Goal: Communication & Community: Share content

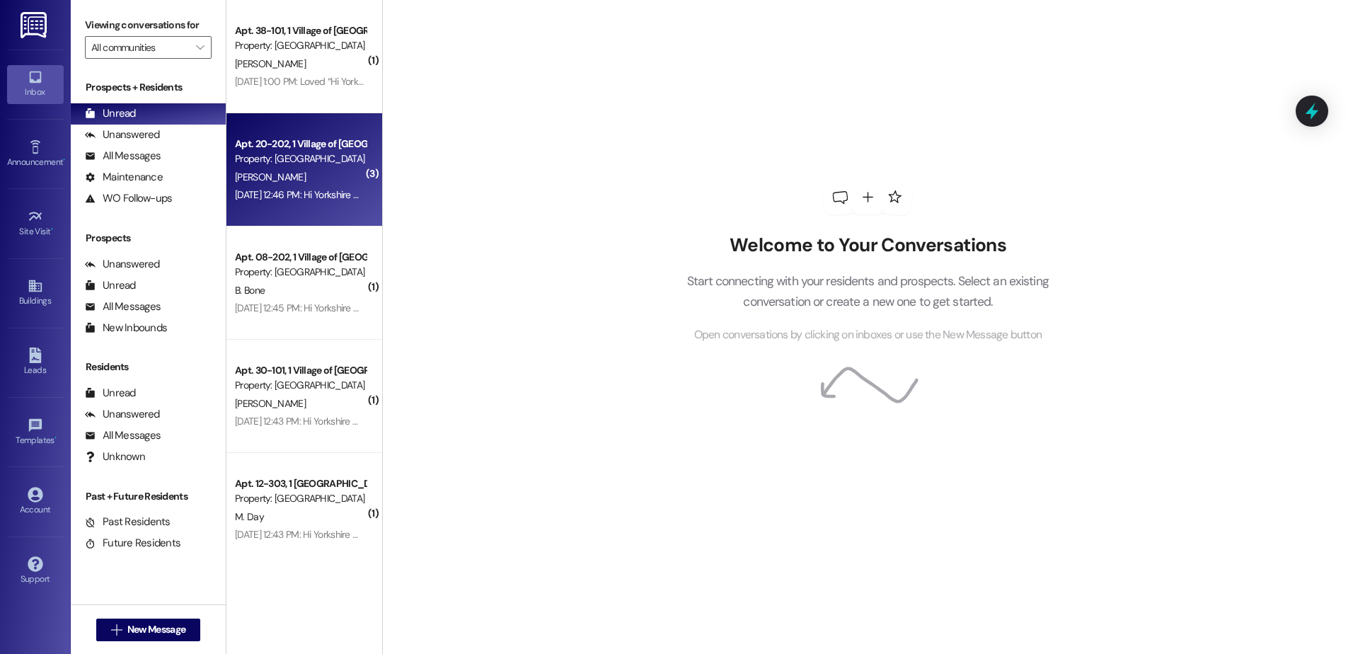
click at [278, 170] on div "[PERSON_NAME]" at bounding box center [301, 177] width 134 height 18
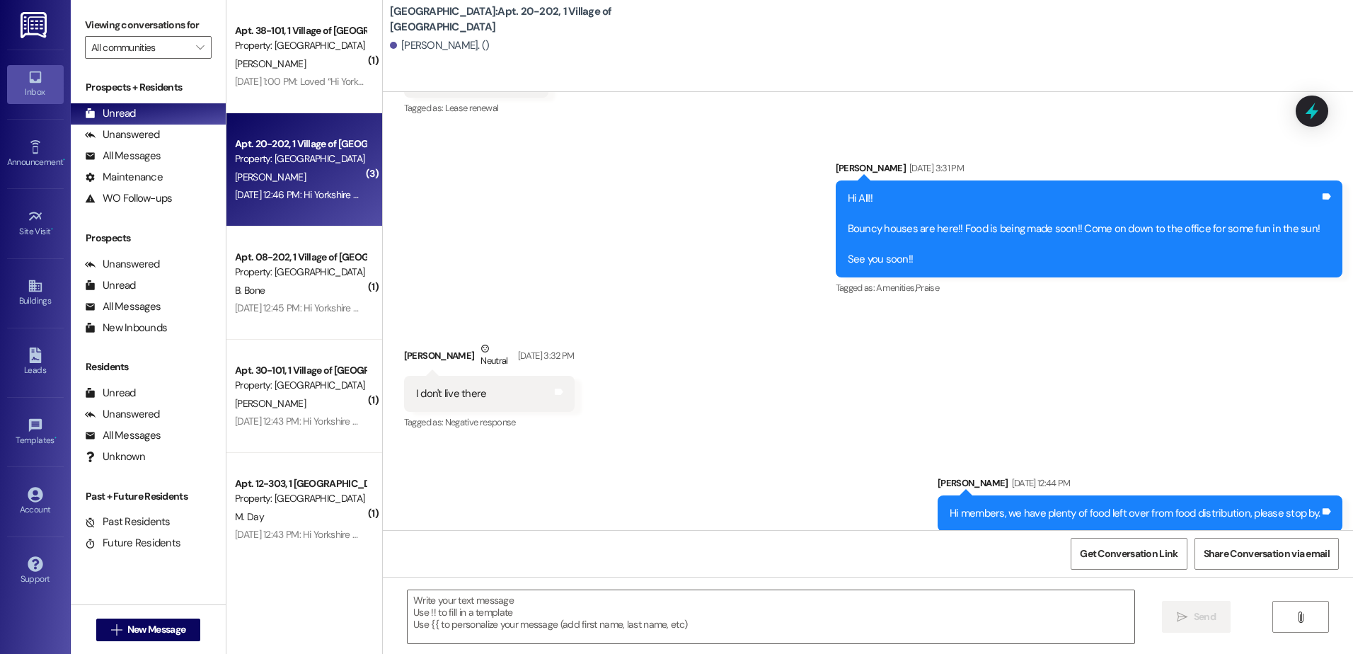
scroll to position [37053, 0]
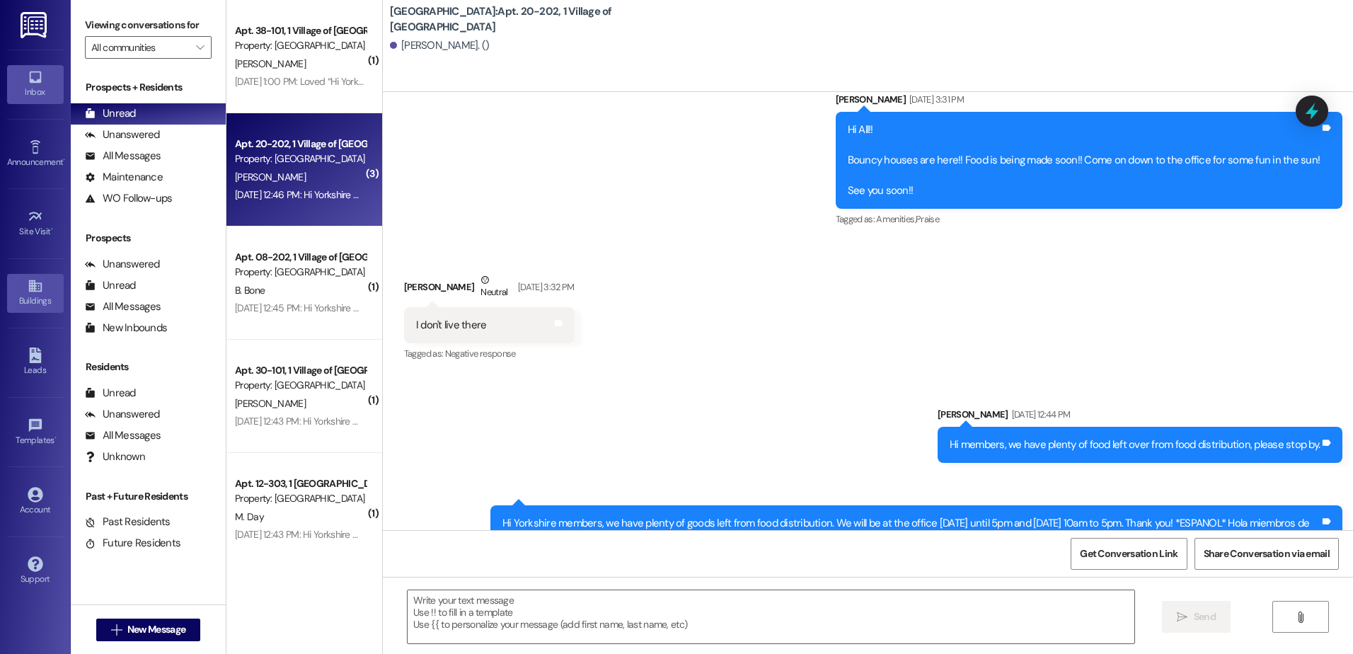
click at [44, 298] on div "Buildings" at bounding box center [35, 301] width 71 height 14
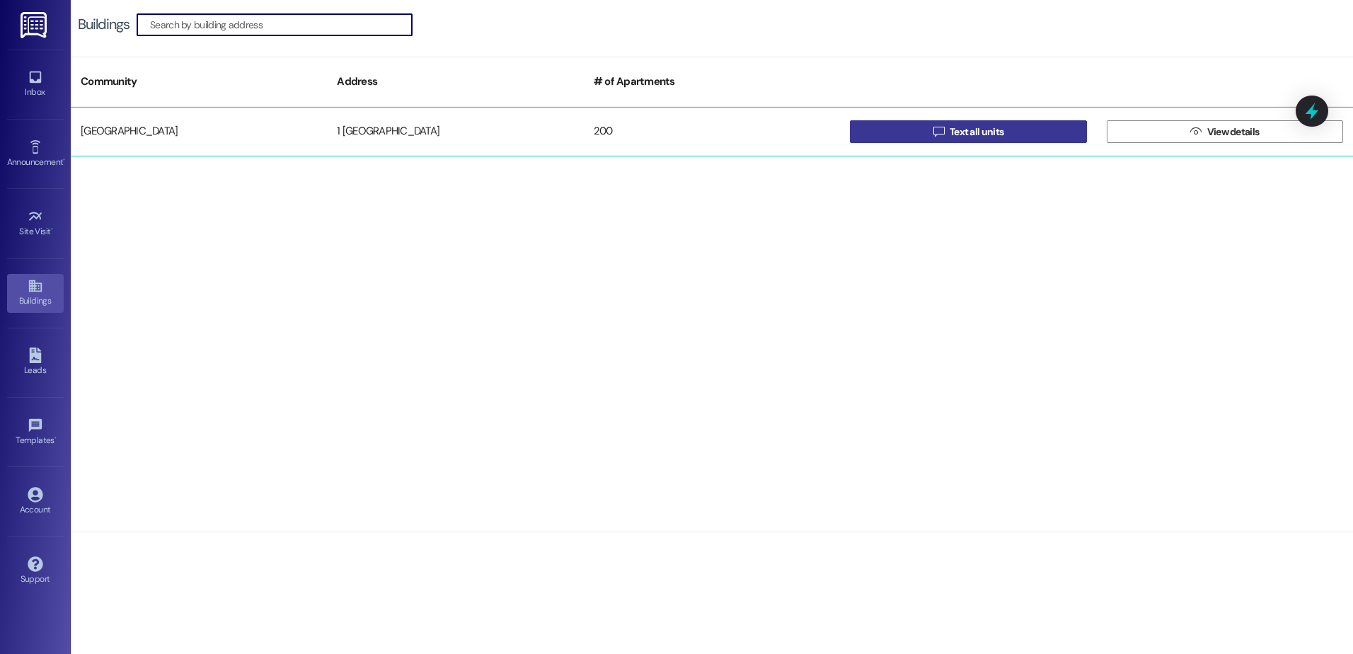
click at [914, 131] on button " Text all units" at bounding box center [968, 131] width 236 height 23
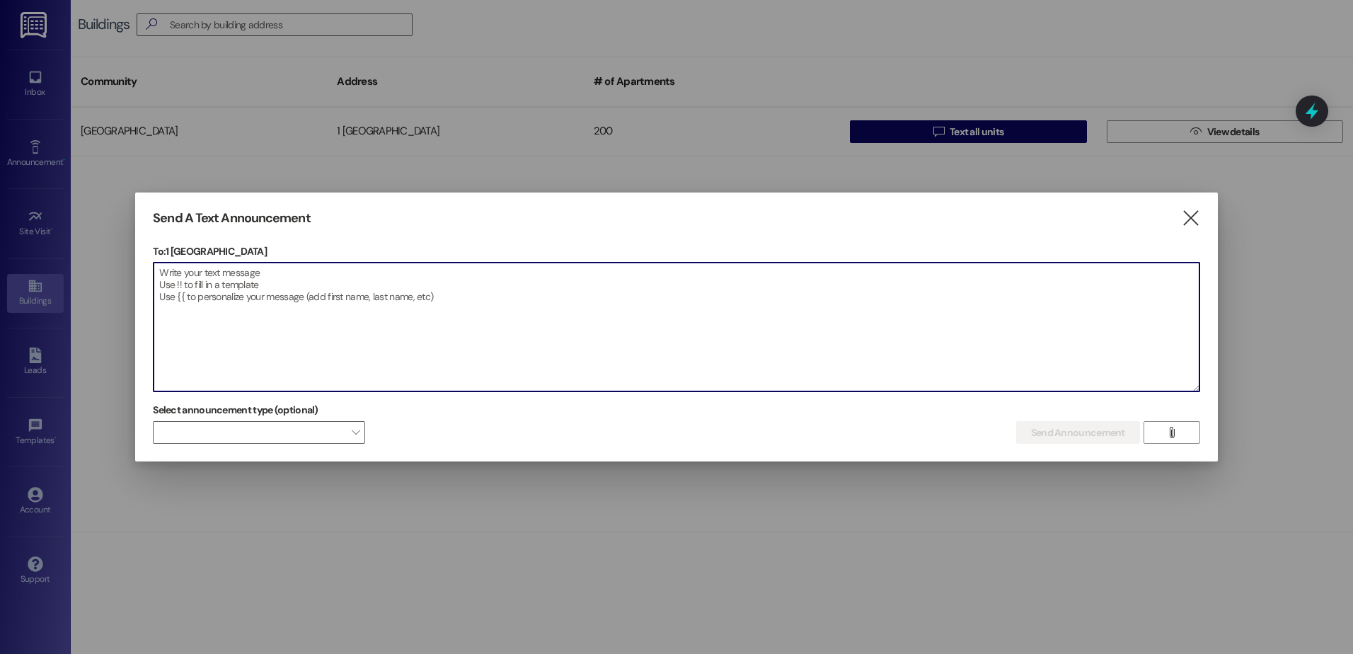
click at [345, 297] on textarea at bounding box center [677, 327] width 1046 height 129
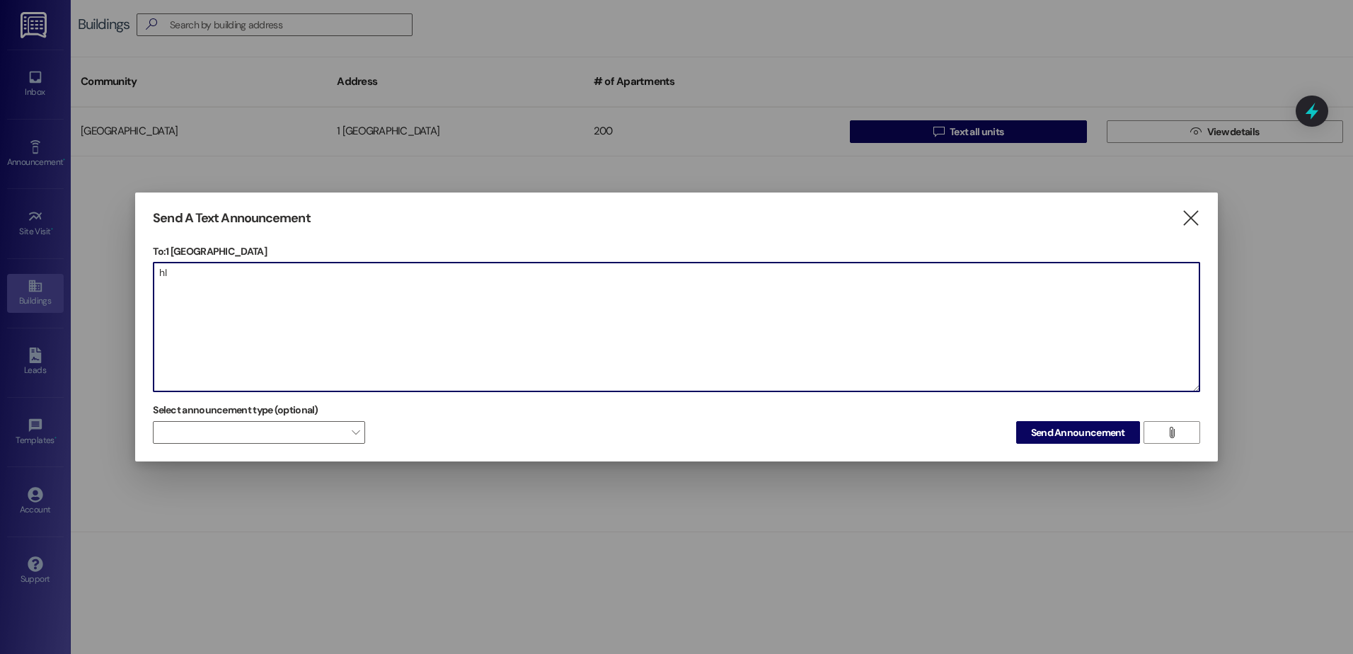
type textarea "h"
click at [414, 362] on textarea "Hi Members, If you have not paid rent please drop that off [DATE] as we will be…" at bounding box center [677, 327] width 1046 height 129
click at [428, 311] on textarea "Hi Members, If you have not paid rent please drop that off [DATE] as we will be…" at bounding box center [677, 327] width 1046 height 129
click at [307, 318] on textarea "Hi Members, If you have not paid rent please drop that off [DATE] as we will be…" at bounding box center [677, 327] width 1046 height 129
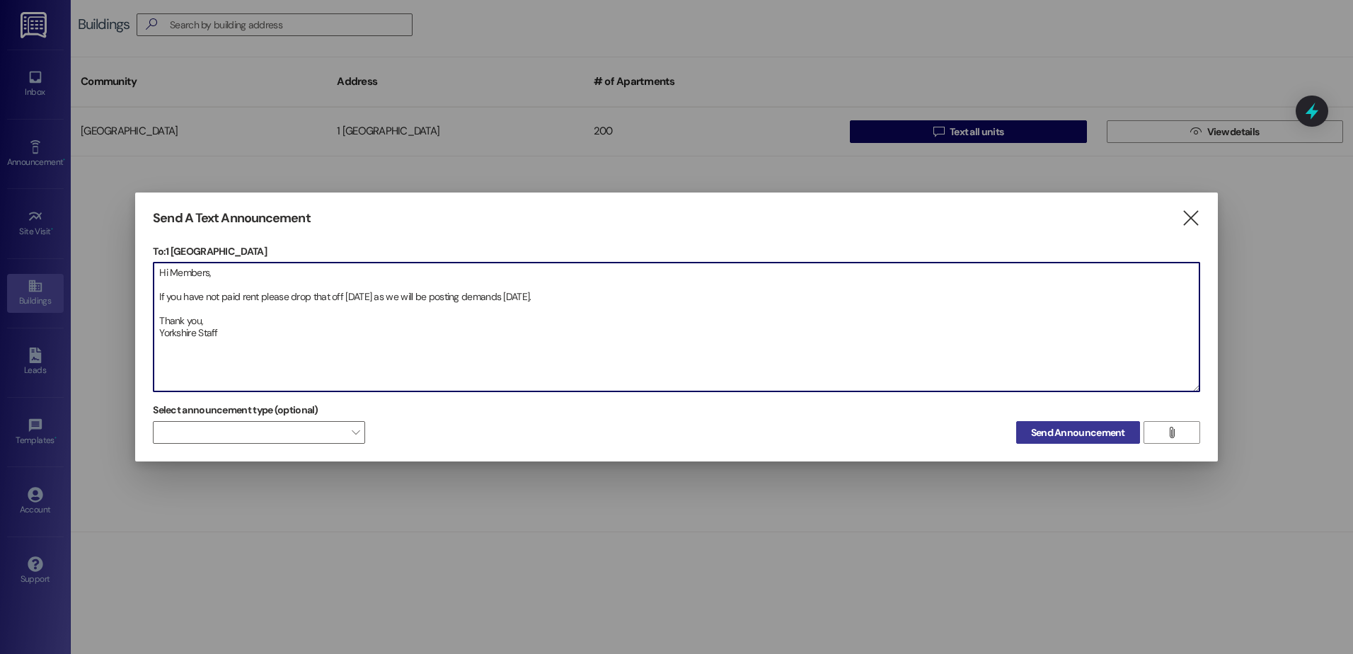
type textarea "Hi Members, If you have not paid rent please drop that off [DATE] as we will be…"
click at [1109, 439] on span "Send Announcement" at bounding box center [1078, 432] width 94 height 15
